Goal: Information Seeking & Learning: Learn about a topic

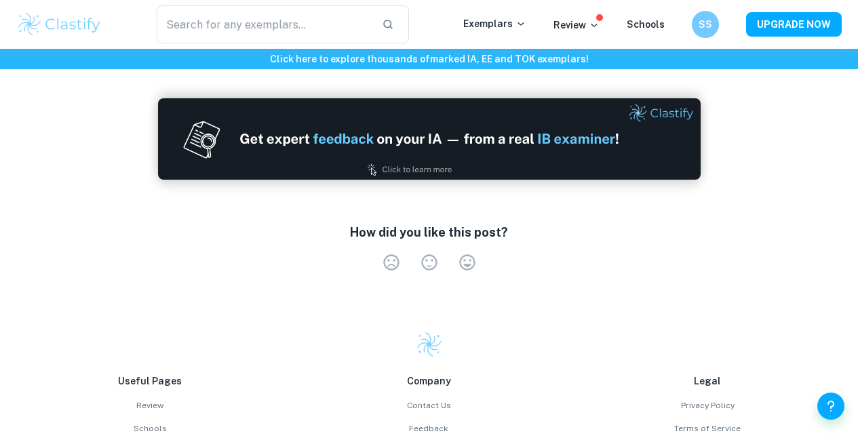
scroll to position [2482, 0]
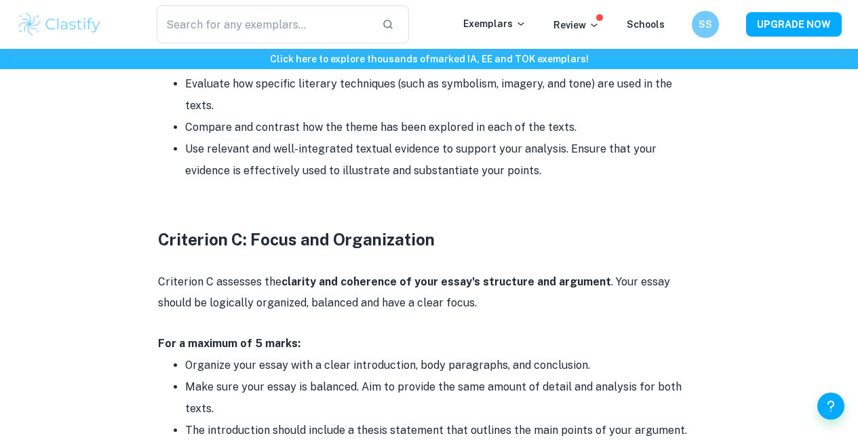
scroll to position [1428, 0]
